Goal: Find contact information: Find contact information

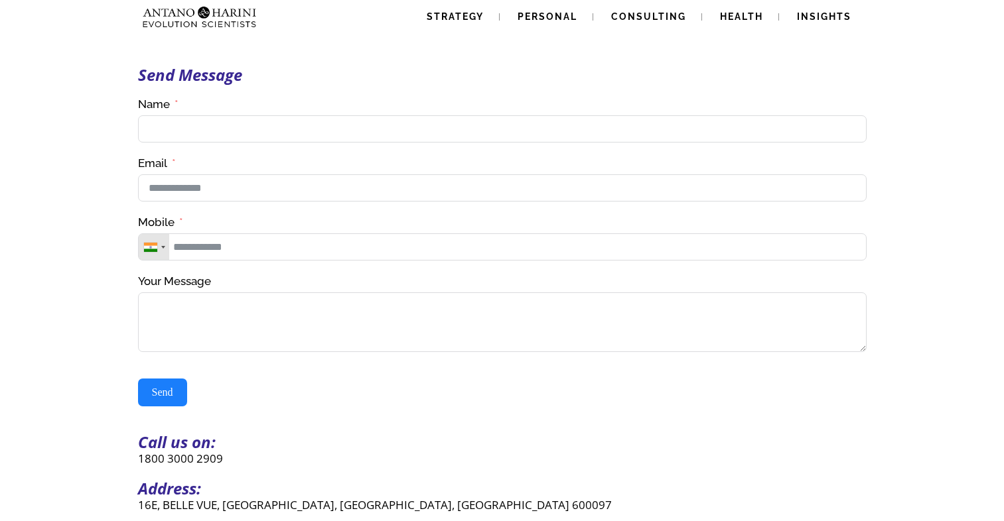
click at [488, 343] on div "Send Message Contact Us(#23) Δ Name Email Mobile [GEOGRAPHIC_DATA] +1 [GEOGRAPH…" at bounding box center [502, 266] width 1004 height 533
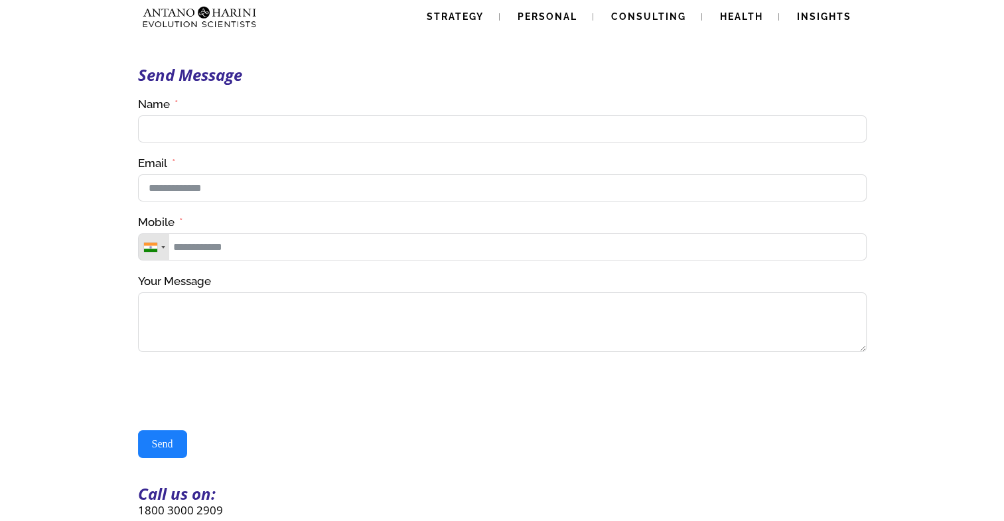
scroll to position [417, 0]
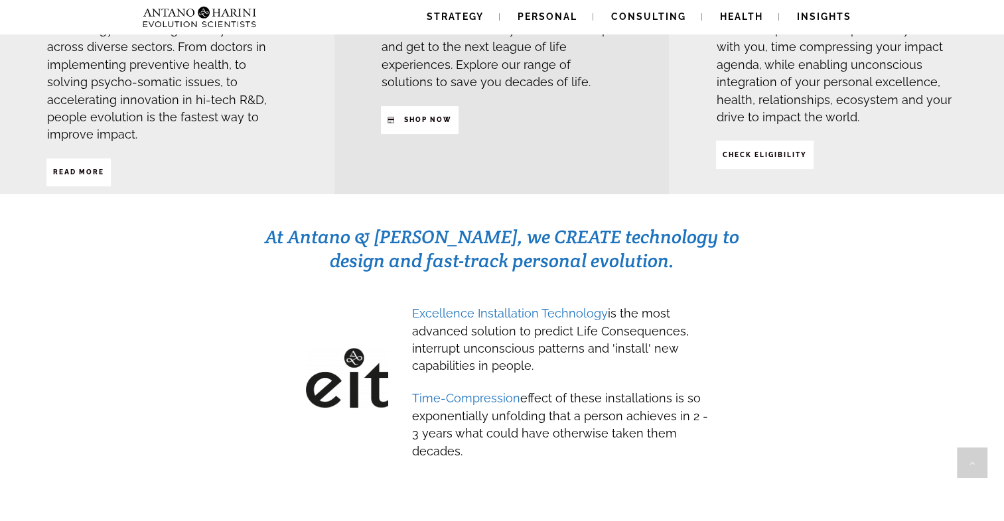
scroll to position [547, 0]
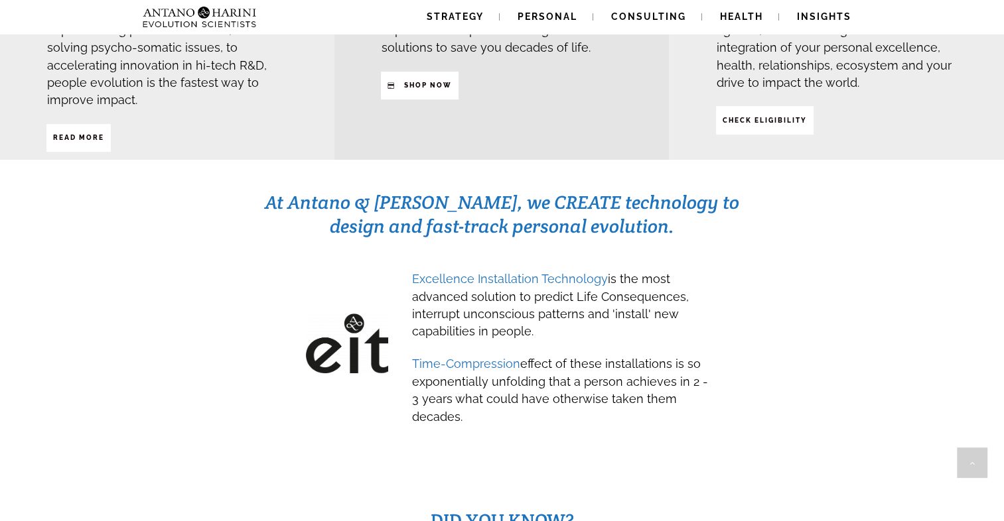
click at [551, 272] on span "Excellence Installation Technology" at bounding box center [510, 279] width 196 height 14
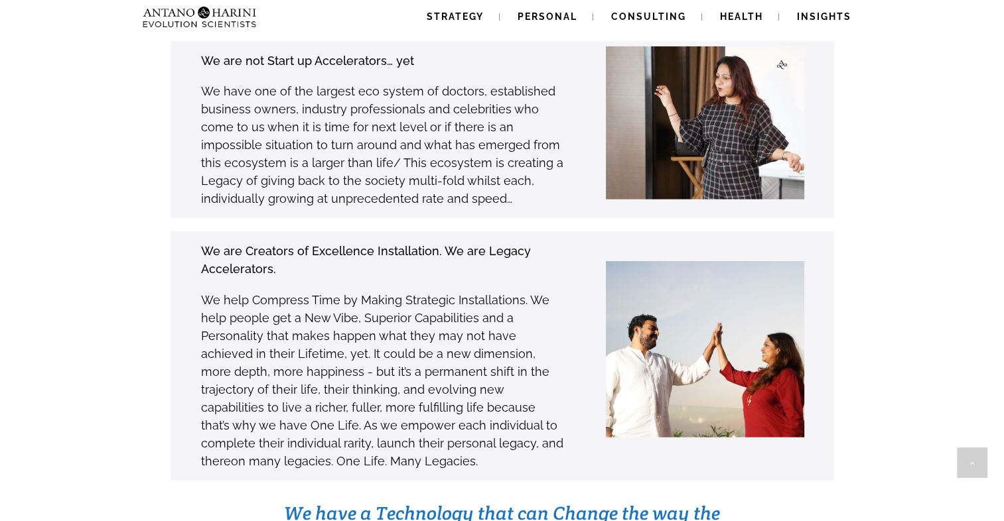
scroll to position [3771, 0]
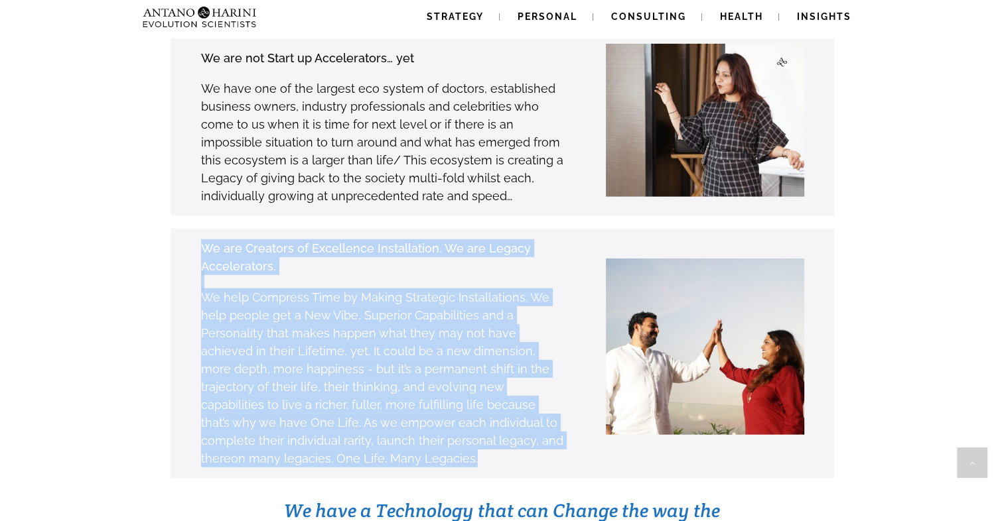
drag, startPoint x: 196, startPoint y: 179, endPoint x: 392, endPoint y: 402, distance: 296.6
click at [392, 402] on div "We are Creators of Excellence Installation. We are Legacy Accelerators. We help…" at bounding box center [361, 353] width 405 height 229
copy div "We are Creators of Excellence Installation. We are Legacy Accelerators. We help…"
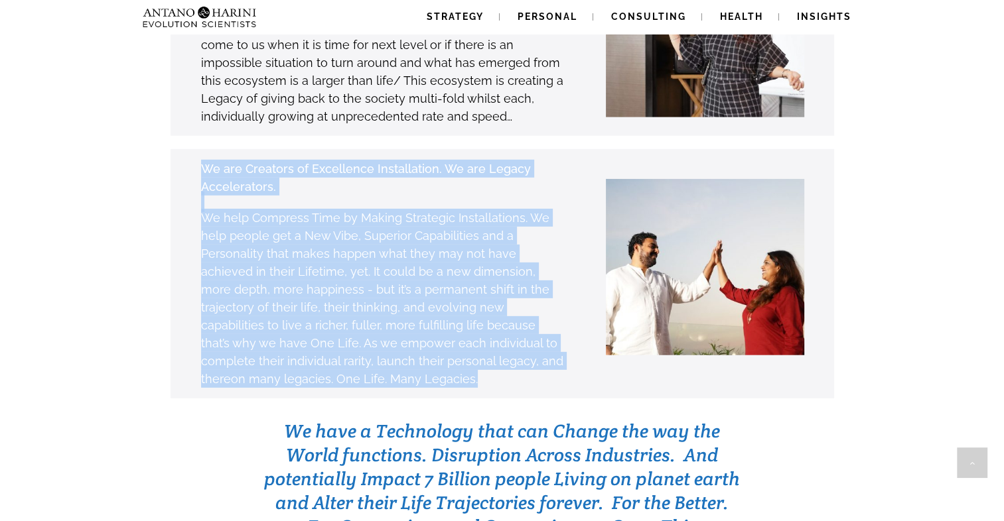
scroll to position [3847, 0]
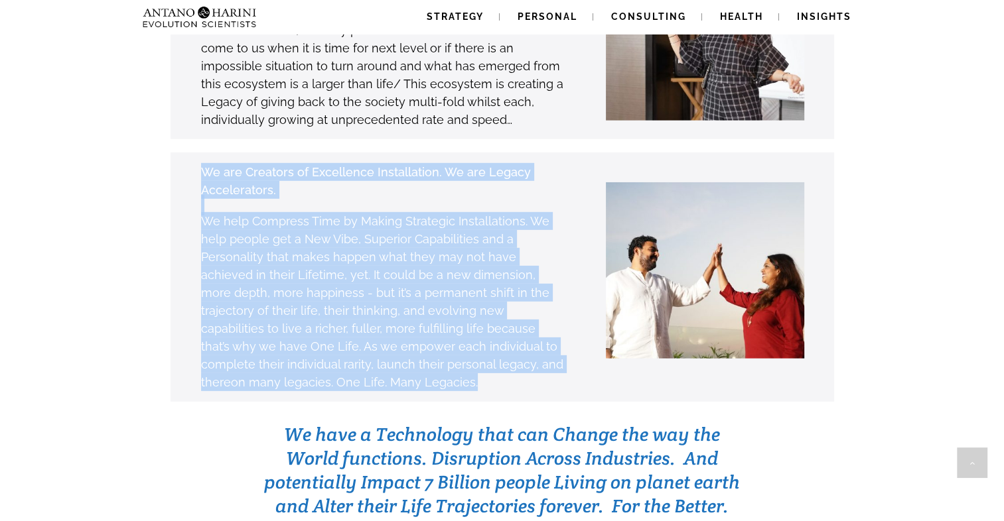
click at [379, 336] on div "We are Creators of Excellence Installation. We are Legacy Accelerators. We help…" at bounding box center [481, 277] width 704 height 249
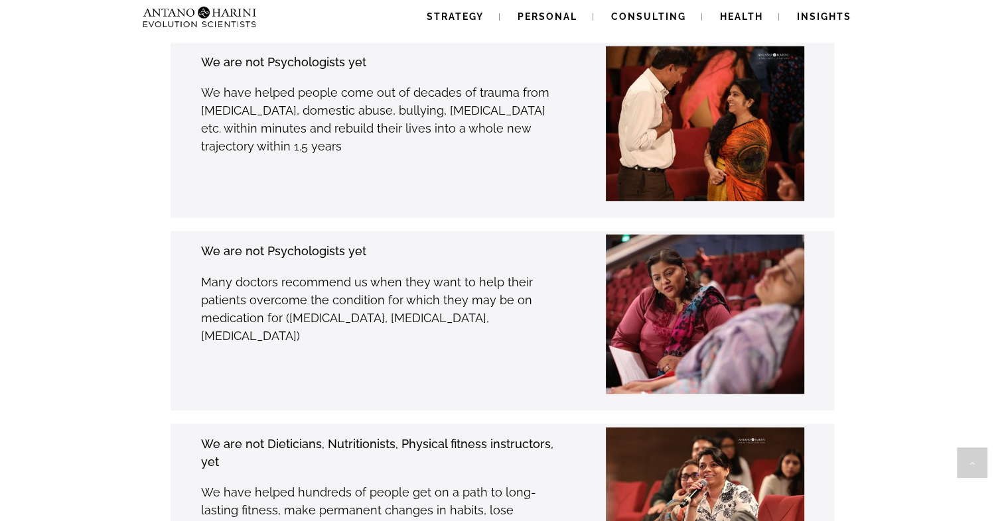
scroll to position [2362, 0]
